Goal: Task Accomplishment & Management: Manage account settings

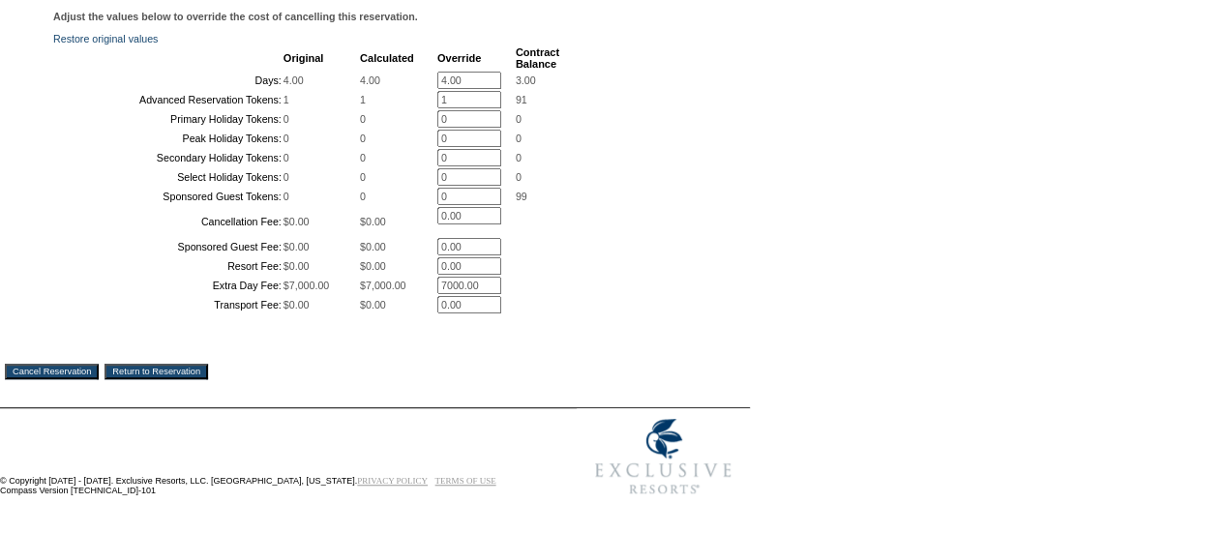
scroll to position [487, 0]
drag, startPoint x: 488, startPoint y: 39, endPoint x: 405, endPoint y: 38, distance: 82.3
click at [405, 72] on tr "Days: 4.00 4.00 4.00 * 3.00" at bounding box center [307, 80] width 504 height 17
type input "0"
click at [439, 91] on input "1" at bounding box center [469, 99] width 64 height 17
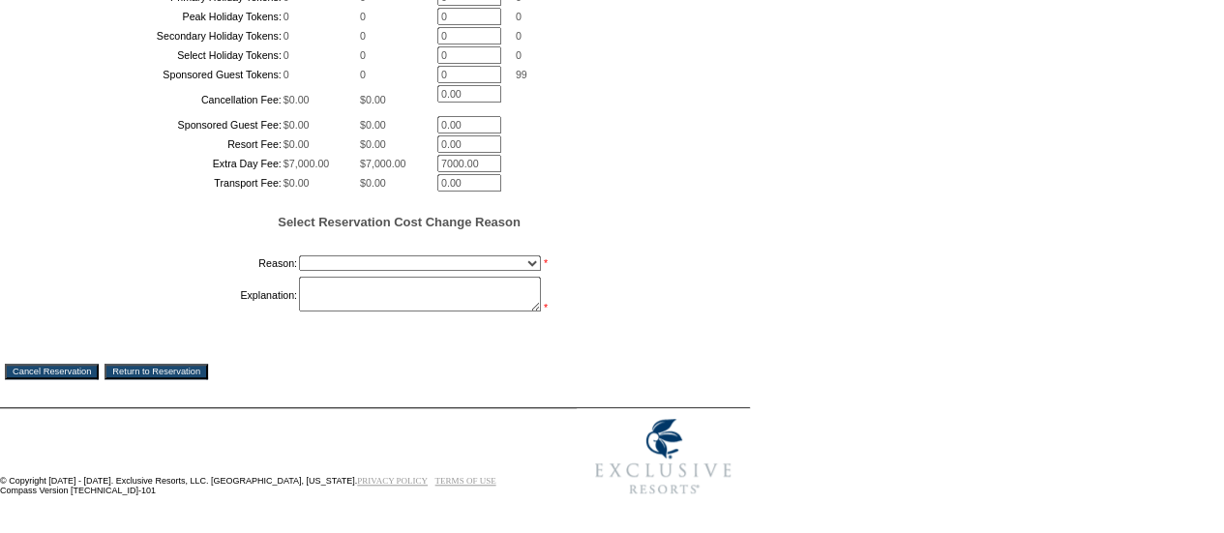
scroll to position [591, 0]
type input "0"
click at [379, 271] on select "Creating Continuous Stay Days Booked After Cancellation Experiential / Hotel / …" at bounding box center [420, 262] width 242 height 15
select select "1030"
click at [299, 271] on select "Creating Continuous Stay Days Booked After Cancellation Experiential / Hotel / …" at bounding box center [420, 262] width 242 height 15
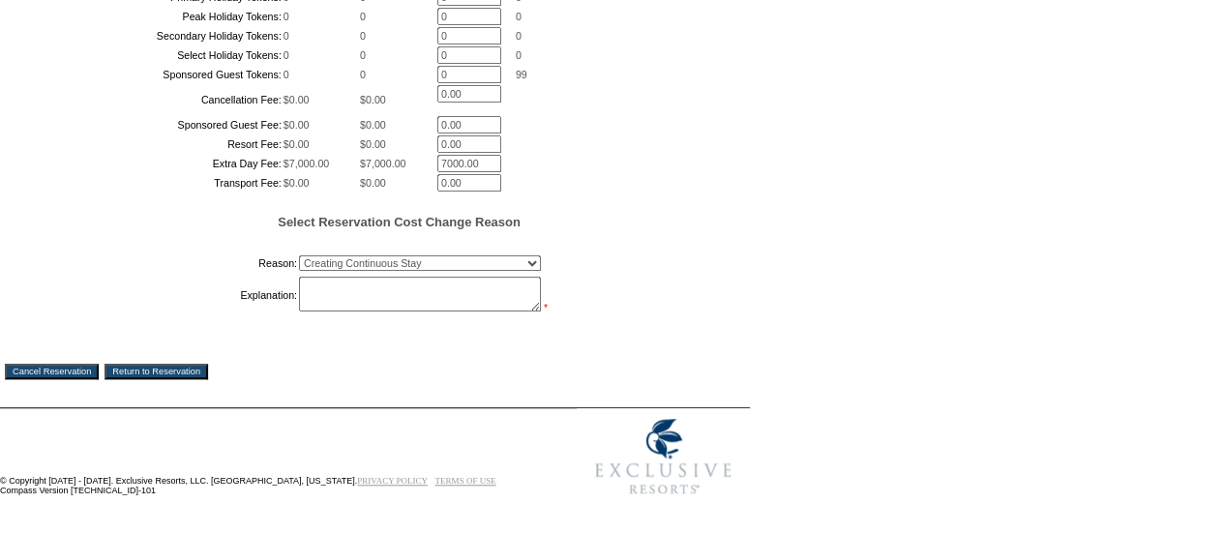
click at [342, 312] on textarea at bounding box center [420, 294] width 242 height 35
type textarea "AS"
click at [99, 379] on input "Cancel Reservation" at bounding box center [52, 371] width 94 height 15
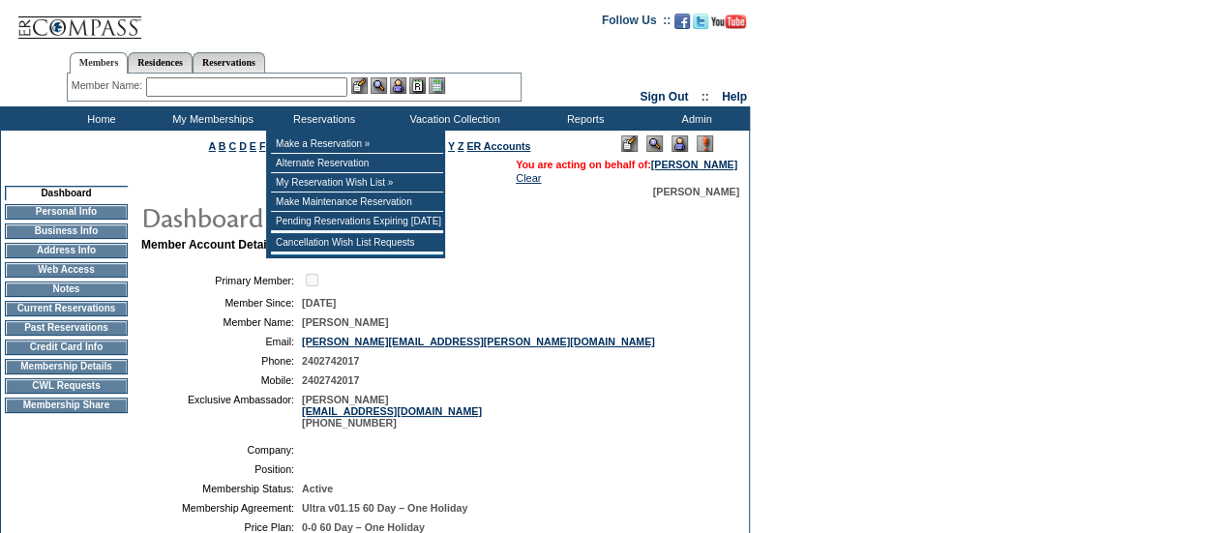
click at [257, 87] on input "text" at bounding box center [246, 86] width 201 height 19
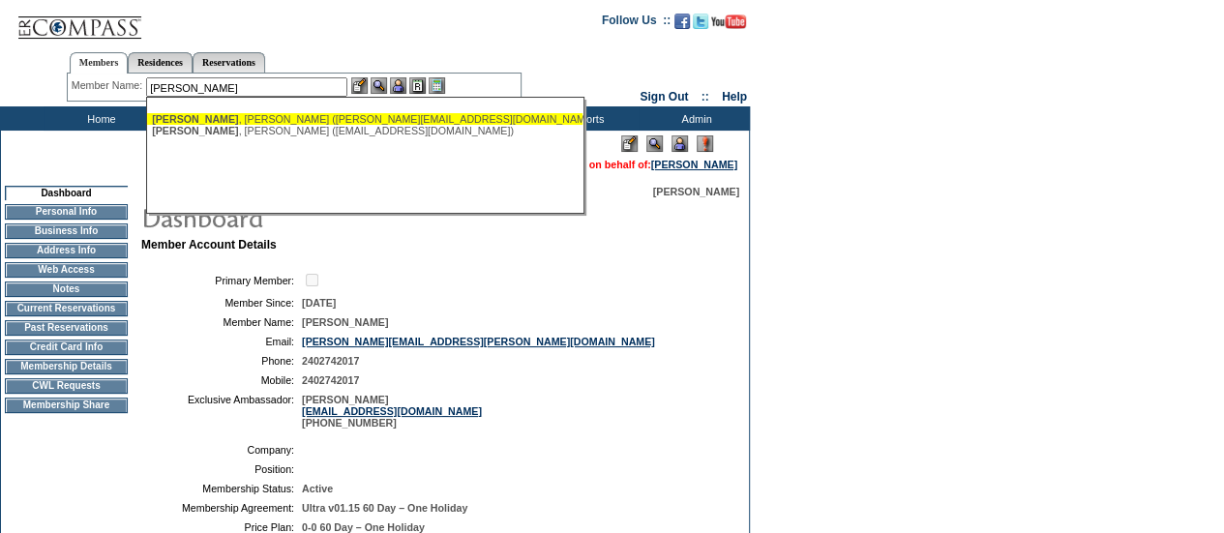
click at [248, 119] on div "Brammer , Charles (brammer@alumni.duke.edu)" at bounding box center [365, 119] width 426 height 12
type input "Brammer, Charles (brammer@alumni.duke.edu)"
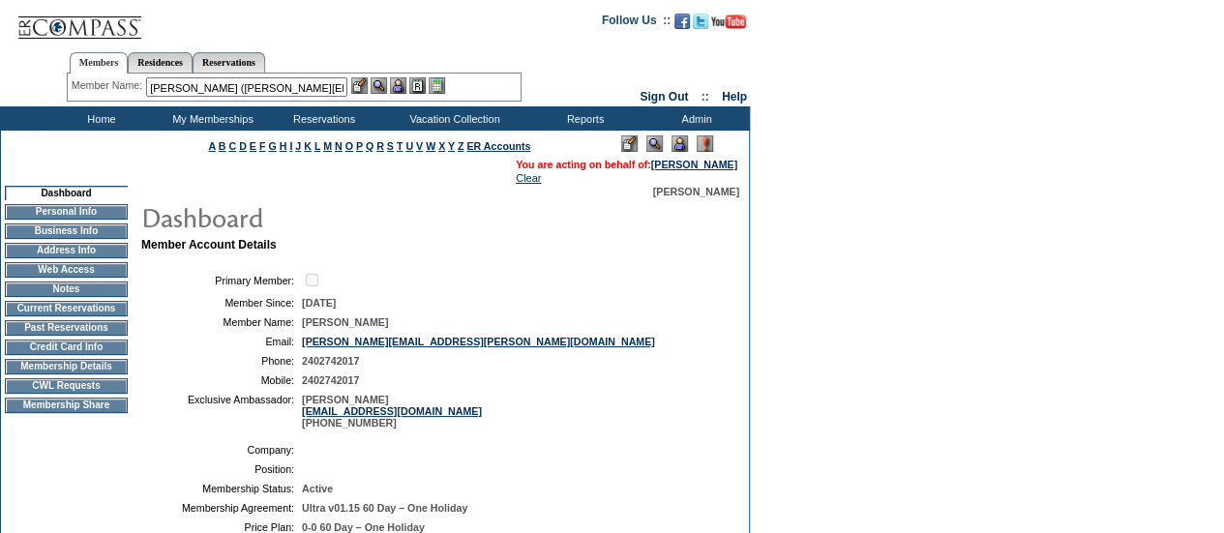
click at [378, 92] on img at bounding box center [379, 85] width 16 height 16
